Goal: Task Accomplishment & Management: Manage account settings

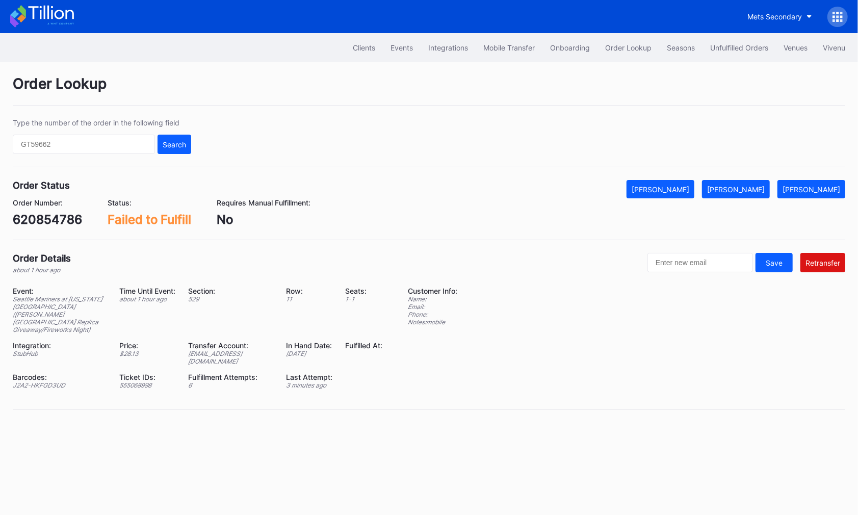
click at [61, 223] on div "620854786" at bounding box center [47, 219] width 69 height 15
copy div "620854786"
click at [227, 350] on div "ed-8162307@eventdynamic.com" at bounding box center [230, 357] width 85 height 15
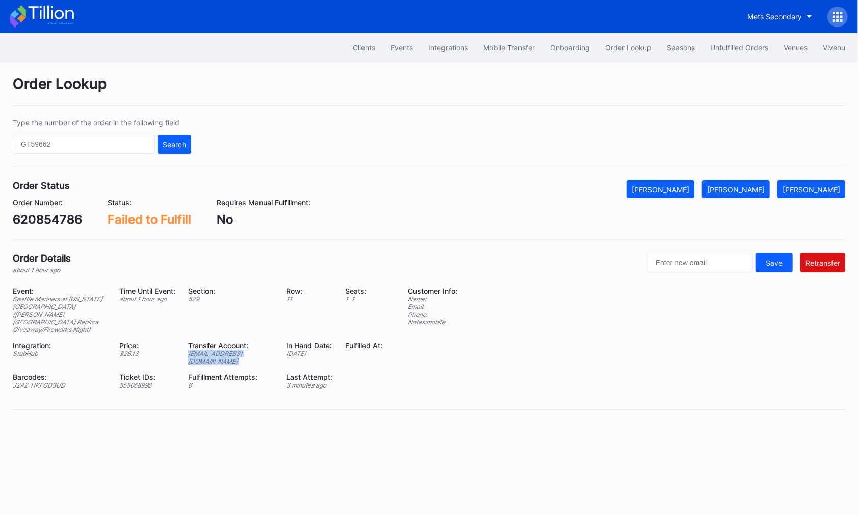
click at [227, 350] on div "ed-8162307@eventdynamic.com" at bounding box center [230, 357] width 85 height 15
copy div "ed-8162307@eventdynamic.com"
click at [60, 208] on div "Order Number: 620854786" at bounding box center [47, 212] width 69 height 29
click at [60, 214] on div "620854786" at bounding box center [47, 219] width 69 height 15
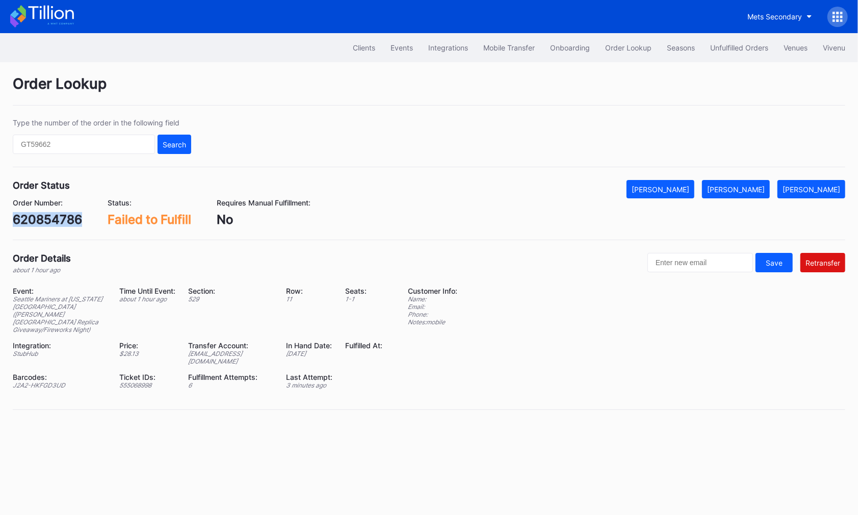
copy div "620854786"
click at [761, 189] on div "Mark Fulfilled" at bounding box center [736, 189] width 58 height 9
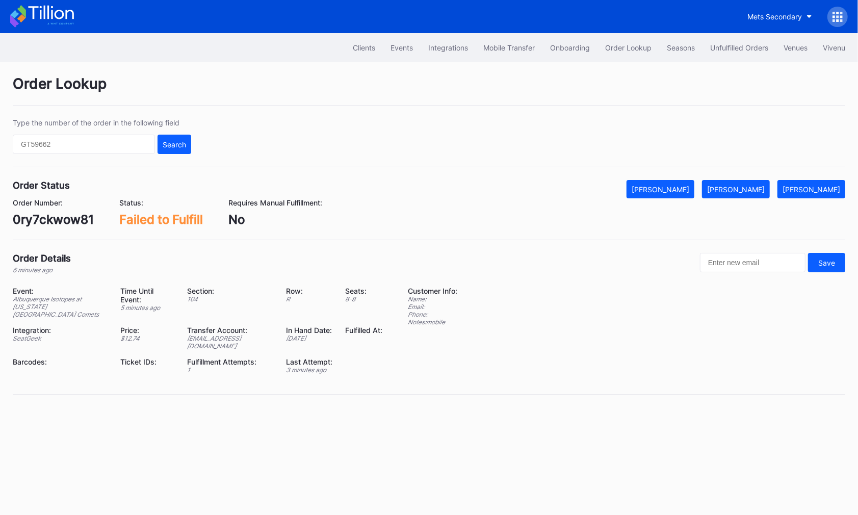
click at [72, 217] on div "0ry7ckwow81" at bounding box center [53, 219] width 81 height 15
copy div "0ry7ckwow81"
click at [762, 188] on div "Mark Fulfilled" at bounding box center [736, 189] width 58 height 9
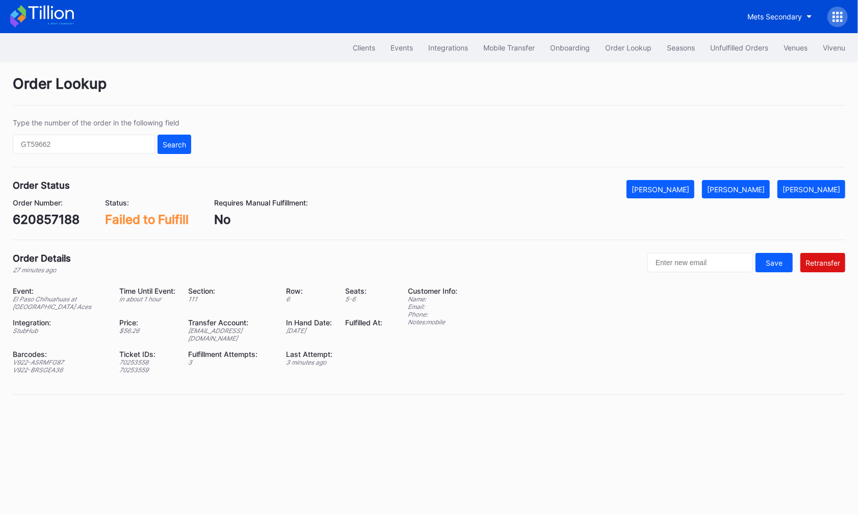
click at [46, 219] on div "620857188" at bounding box center [46, 219] width 67 height 15
copy div "620857188"
click at [751, 185] on div "Mark Fulfilled" at bounding box center [736, 189] width 58 height 9
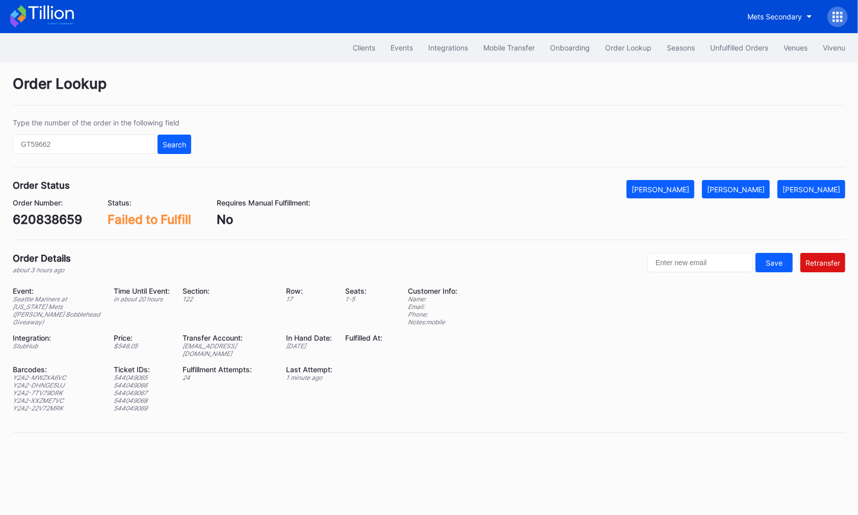
click at [66, 225] on div "620838659" at bounding box center [47, 219] width 69 height 15
copy div "620838659"
click at [200, 342] on div "ed-8158563@eventdynamic.com" at bounding box center [228, 349] width 91 height 15
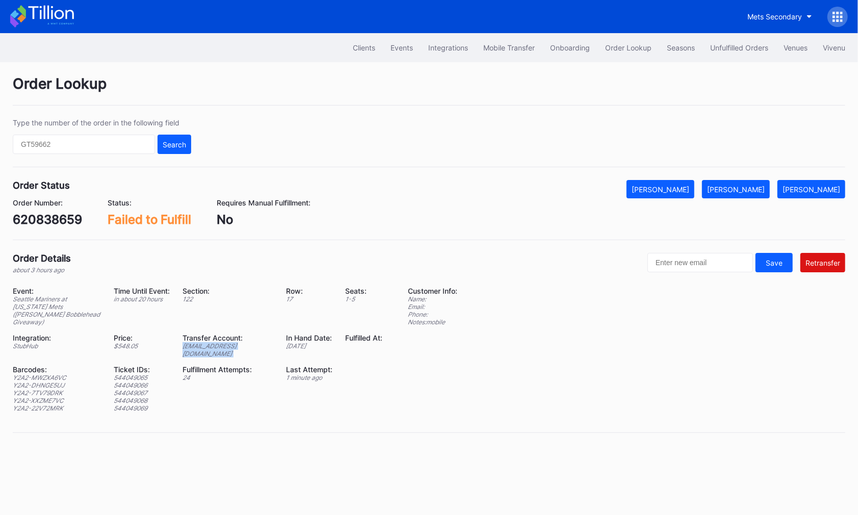
click at [200, 342] on div "ed-8158563@eventdynamic.com" at bounding box center [228, 349] width 91 height 15
copy div "ed-8158563@eventdynamic.com"
click at [66, 219] on div "620838659" at bounding box center [47, 219] width 69 height 15
copy div "620838659"
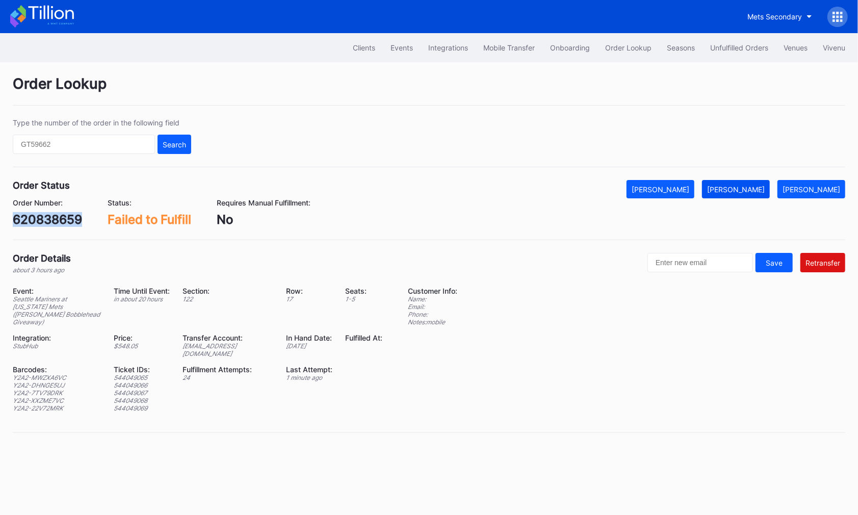
click at [756, 188] on div "Mark Fulfilled" at bounding box center [736, 189] width 58 height 9
click at [257, 339] on div "Event: Seattle Mariners at New York Mets (Juan Soto Bobblehead Giveaway) Time U…" at bounding box center [204, 342] width 383 height 110
click at [257, 342] on div "ed-8158670@eventdynamic.com" at bounding box center [228, 349] width 91 height 15
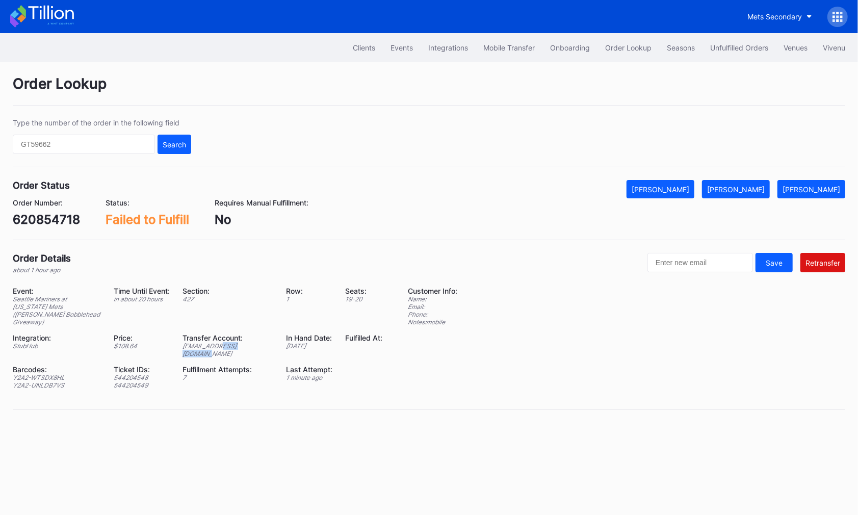
click at [257, 342] on div "ed-8158670@eventdynamic.com" at bounding box center [228, 349] width 91 height 15
copy div "ed-8158670@eventdynamic.com"
click at [43, 212] on div "620854718" at bounding box center [46, 219] width 67 height 15
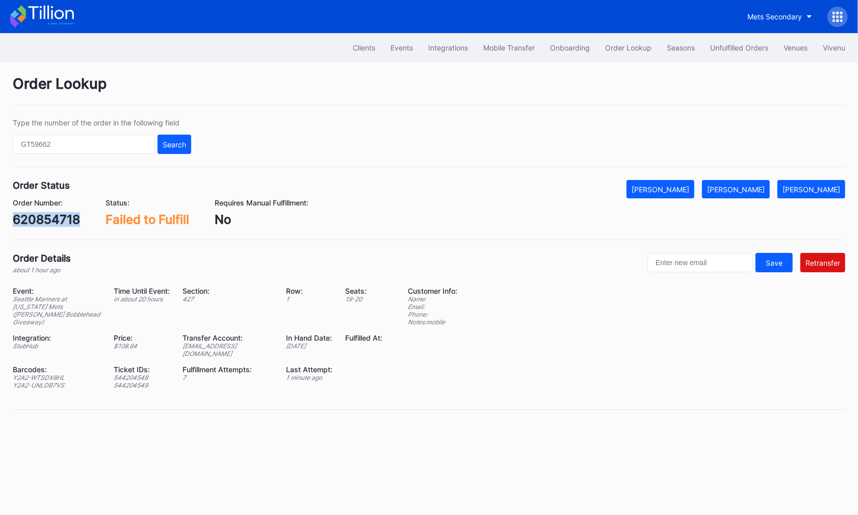
copy div "620854718"
click at [741, 192] on div "Mark Fulfilled" at bounding box center [736, 189] width 58 height 9
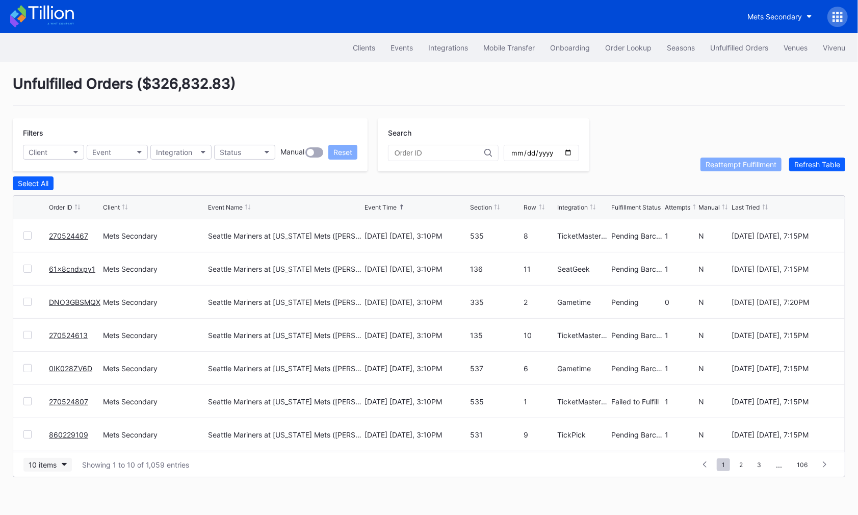
click at [58, 462] on button "10 items" at bounding box center [47, 465] width 48 height 14
click at [51, 403] on div "50 items" at bounding box center [45, 399] width 29 height 9
click at [449, 71] on div "Unfulfilled Orders ( $325,560.92 ) Filters Client Event Integration Status Manu…" at bounding box center [429, 276] width 858 height 428
click at [393, 44] on div "Events" at bounding box center [402, 47] width 22 height 9
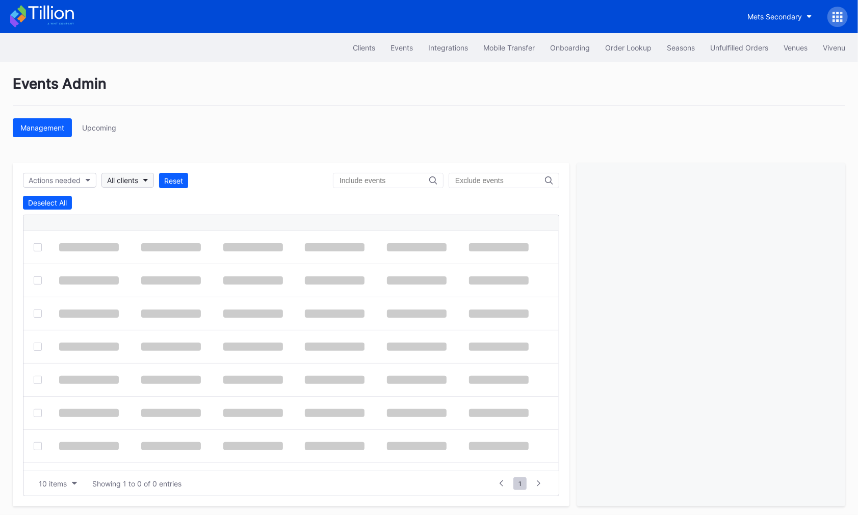
click at [125, 182] on div "All clients" at bounding box center [122, 180] width 31 height 9
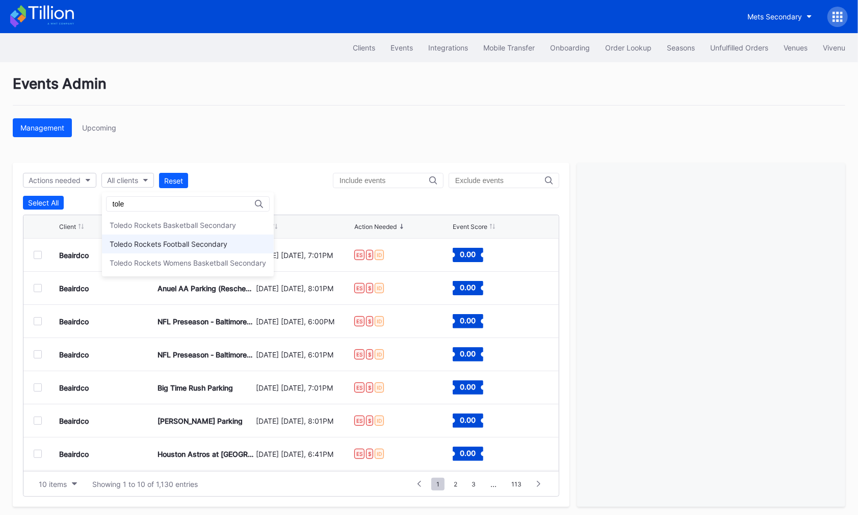
type input "tole"
click at [188, 243] on div "Toledo Rockets Football Secondary" at bounding box center [169, 244] width 118 height 9
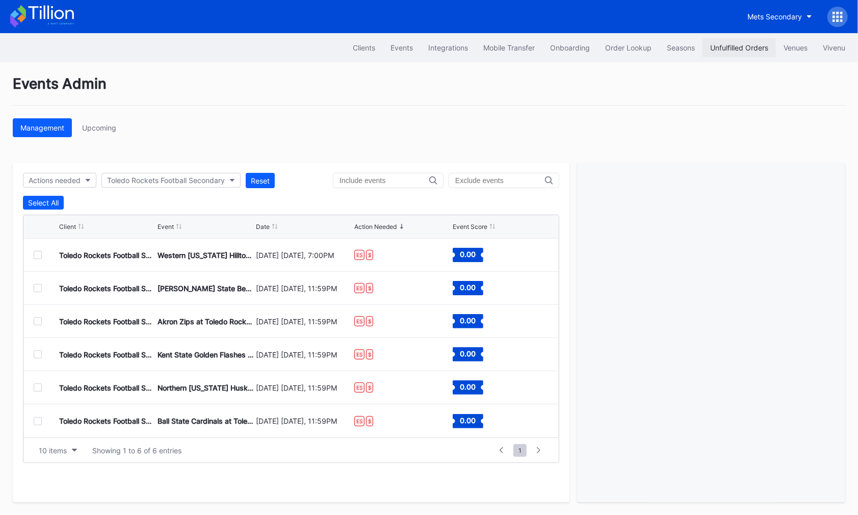
click at [719, 47] on div "Unfulfilled Orders" at bounding box center [740, 47] width 58 height 9
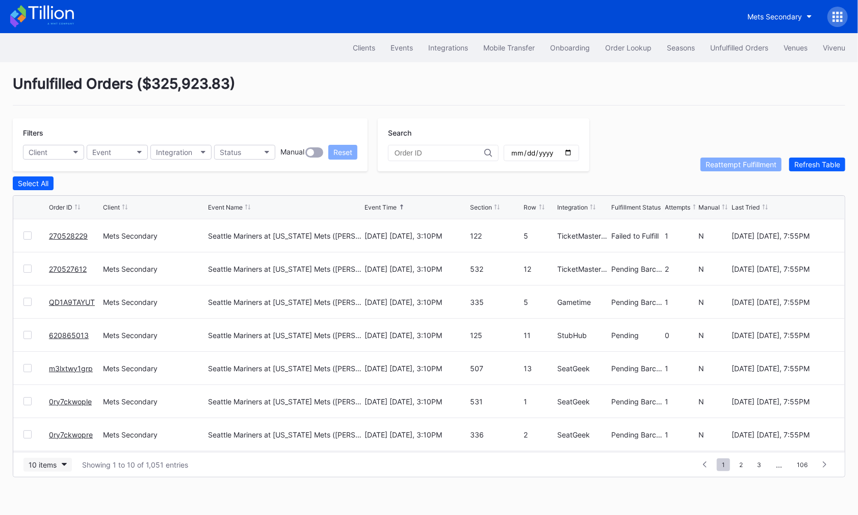
click at [46, 461] on div "10 items" at bounding box center [43, 465] width 28 height 9
click at [52, 400] on div "50 items" at bounding box center [45, 399] width 29 height 9
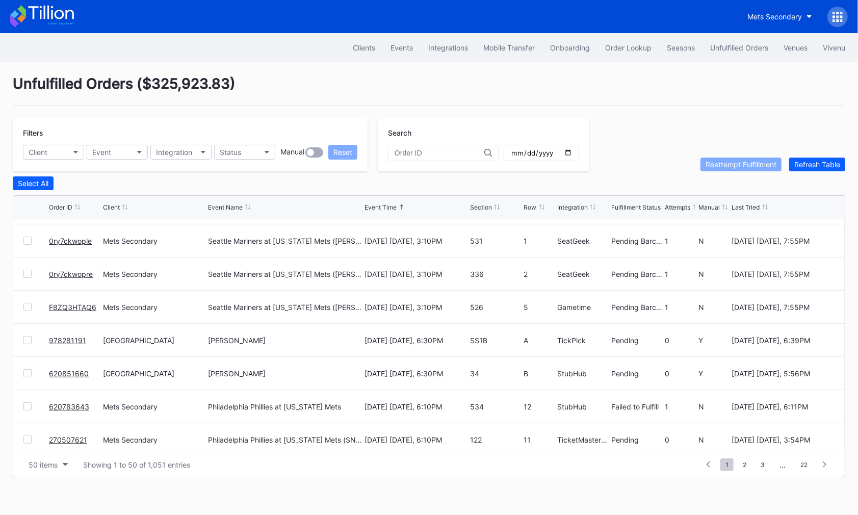
scroll to position [160, 0]
click at [526, 284] on div "2" at bounding box center [539, 274] width 31 height 33
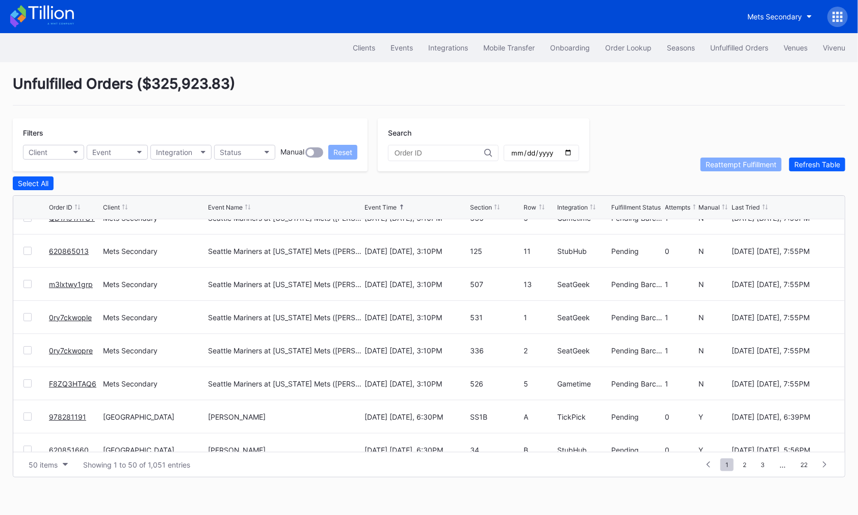
scroll to position [0, 0]
